Goal: Find specific fact: Find specific fact

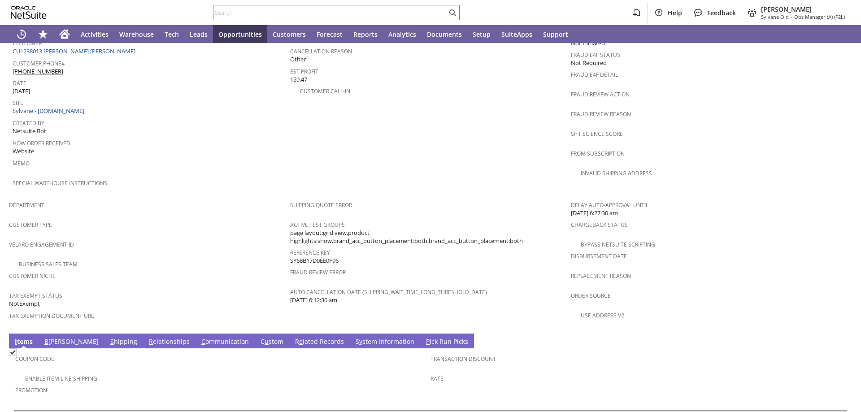
scroll to position [493, 0]
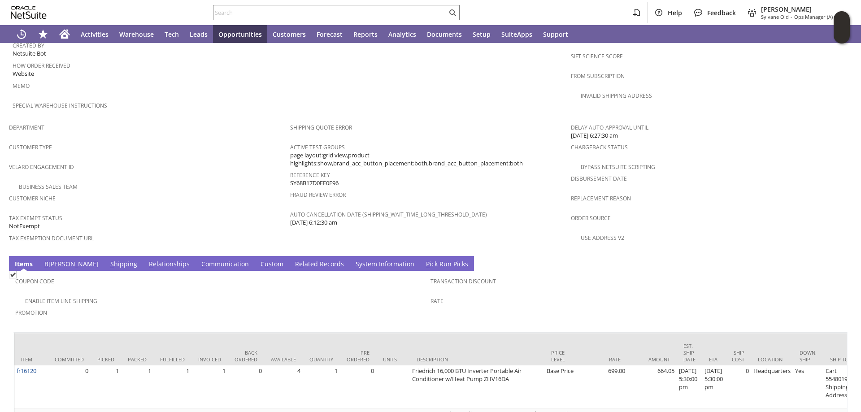
click at [51, 260] on link "B [PERSON_NAME]" at bounding box center [71, 265] width 59 height 10
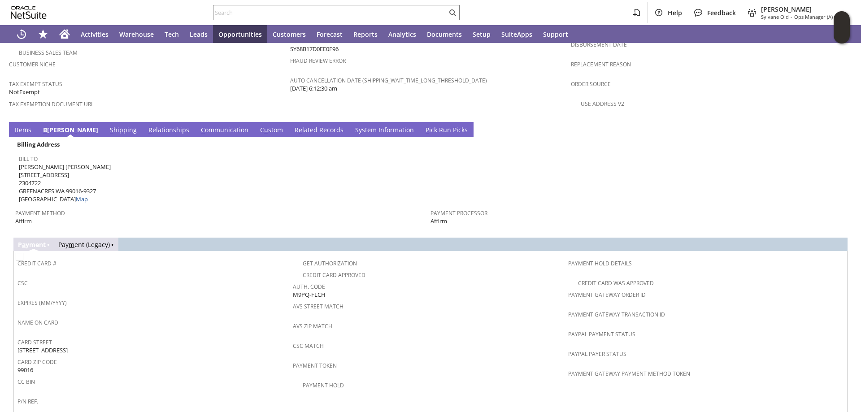
scroll to position [628, 0]
drag, startPoint x: 325, startPoint y: 272, endPoint x: 292, endPoint y: 273, distance: 33.2
click at [293, 280] on div "Auth. Code M9PQ-FLCH" at bounding box center [428, 289] width 271 height 19
copy span "M9PQ-FLCH"
